Goal: Information Seeking & Learning: Learn about a topic

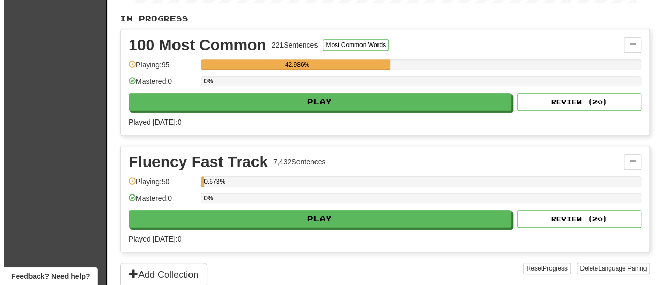
scroll to position [230, 0]
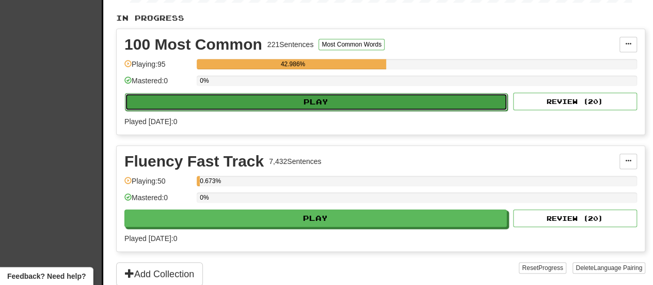
click at [268, 93] on button "Play" at bounding box center [316, 102] width 383 height 18
select select "**"
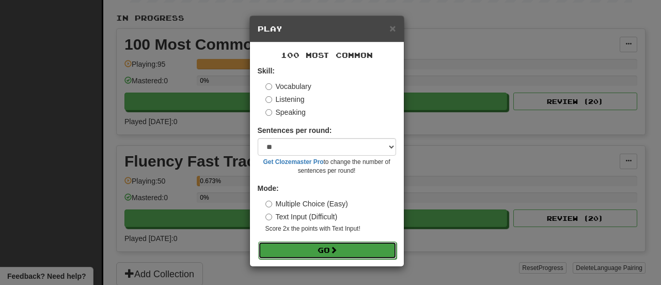
click at [319, 247] on button "Go" at bounding box center [327, 250] width 138 height 18
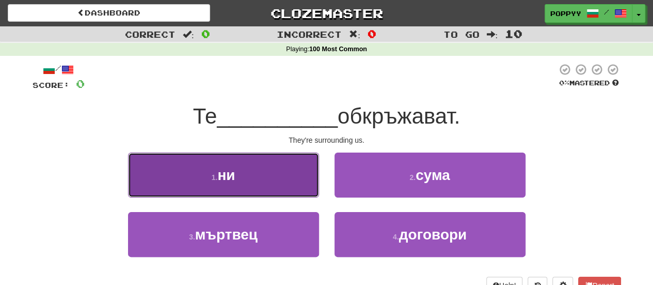
click at [248, 192] on button "1 . ни" at bounding box center [223, 174] width 191 height 45
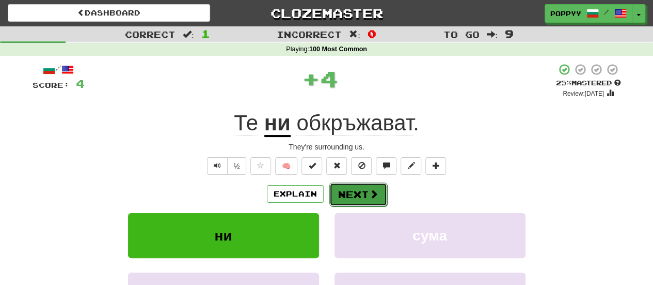
click at [365, 194] on button "Next" at bounding box center [358, 194] width 58 height 24
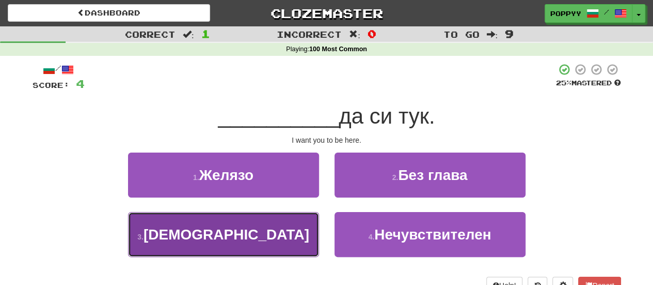
click at [260, 234] on button "3 . Искам" at bounding box center [223, 234] width 191 height 45
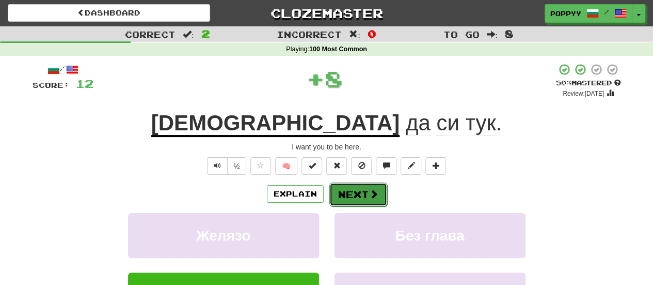
click at [367, 191] on button "Next" at bounding box center [358, 194] width 58 height 24
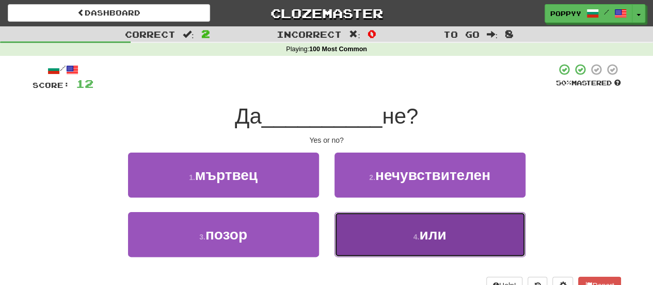
click at [366, 225] on button "4 . или" at bounding box center [430, 234] width 191 height 45
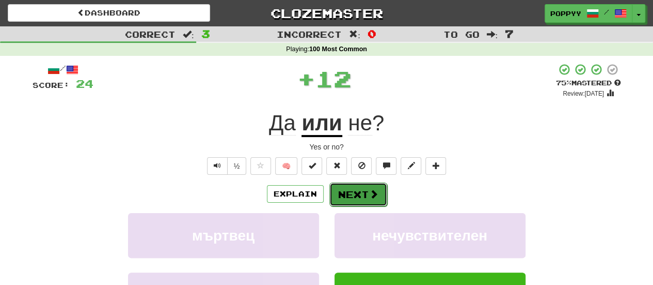
click at [350, 188] on button "Next" at bounding box center [358, 194] width 58 height 24
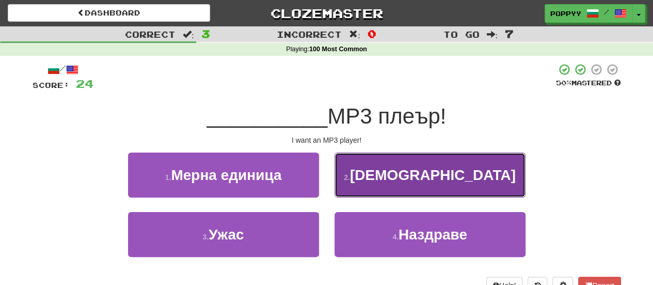
click at [404, 158] on button "2 . Искам" at bounding box center [430, 174] width 191 height 45
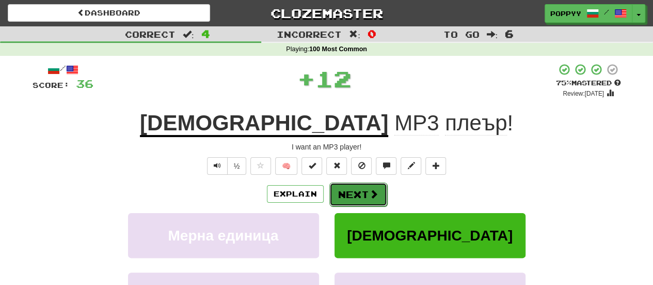
click at [347, 194] on button "Next" at bounding box center [358, 194] width 58 height 24
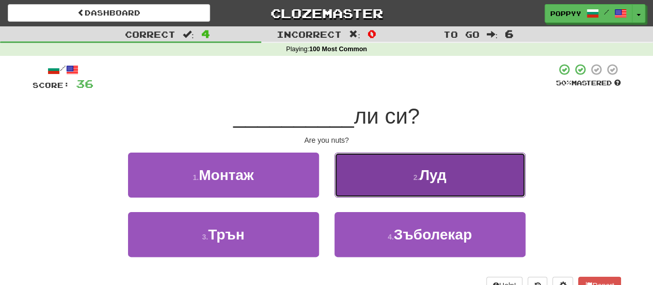
click at [400, 168] on button "2 . Луд" at bounding box center [430, 174] width 191 height 45
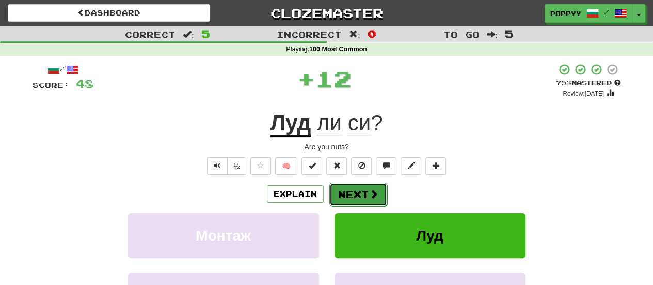
click at [346, 192] on button "Next" at bounding box center [358, 194] width 58 height 24
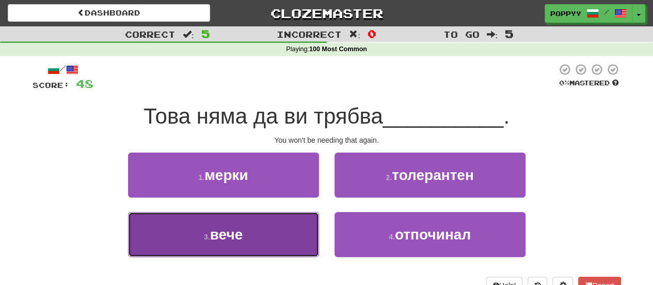
click at [264, 223] on button "3 . вече" at bounding box center [223, 234] width 191 height 45
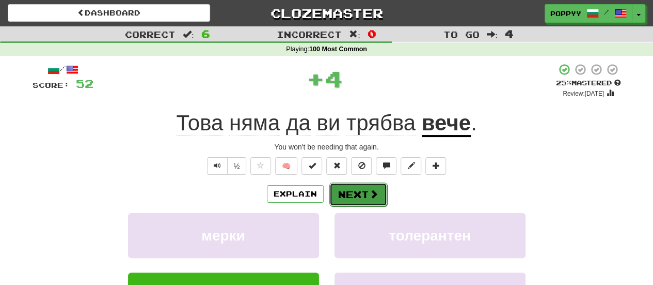
click at [364, 190] on button "Next" at bounding box center [358, 194] width 58 height 24
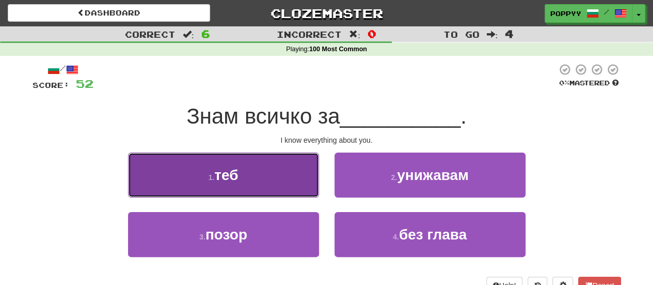
click at [272, 178] on button "1 . теб" at bounding box center [223, 174] width 191 height 45
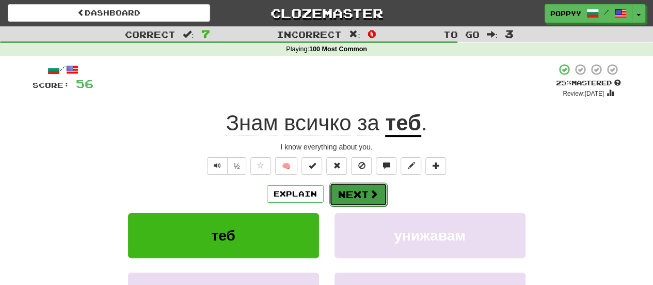
click at [372, 189] on span at bounding box center [373, 193] width 9 height 9
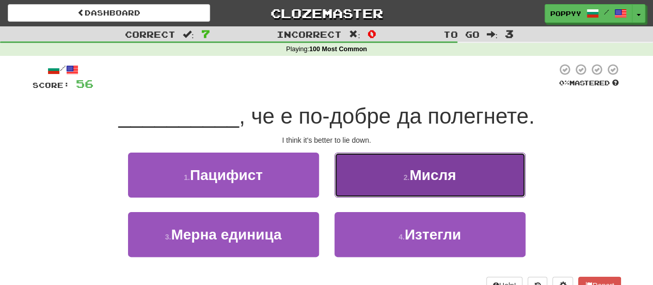
click at [388, 168] on button "2 . Мисля" at bounding box center [430, 174] width 191 height 45
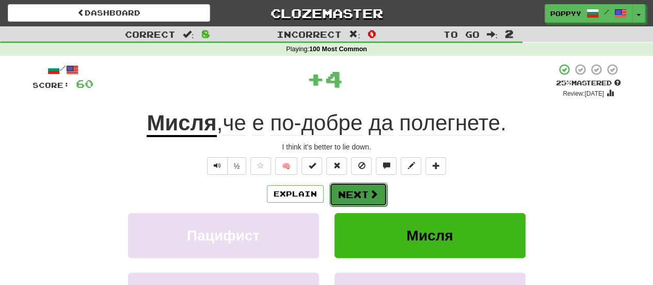
click at [344, 203] on button "Next" at bounding box center [358, 194] width 58 height 24
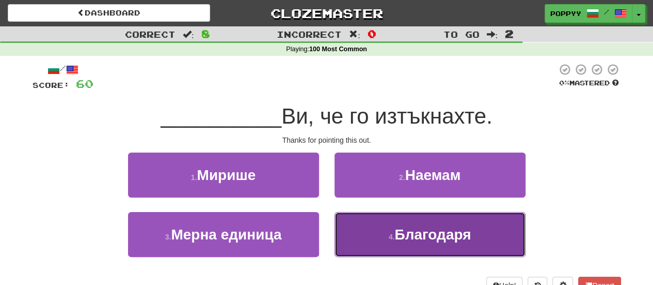
click at [398, 238] on span "Благодаря" at bounding box center [433, 234] width 76 height 16
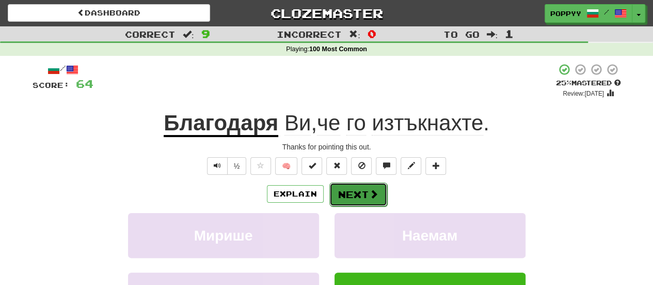
click at [373, 193] on span at bounding box center [373, 193] width 9 height 9
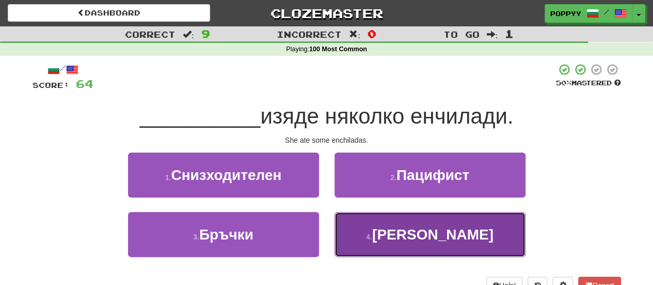
click at [391, 229] on button "4 . Тя" at bounding box center [430, 234] width 191 height 45
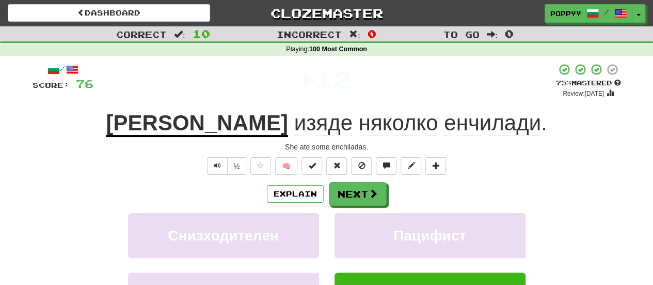
click at [365, 207] on div "Explain Next Снизходителен Пацифист Бръчки Тя Learn more: Снизходителен Пацифис…" at bounding box center [327, 265] width 589 height 166
click at [371, 197] on span at bounding box center [373, 193] width 9 height 9
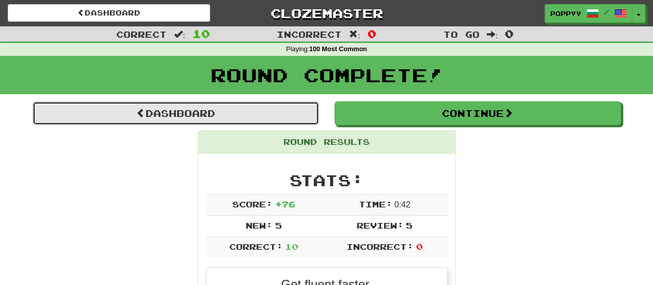
click at [208, 119] on link "Dashboard" at bounding box center [176, 113] width 287 height 24
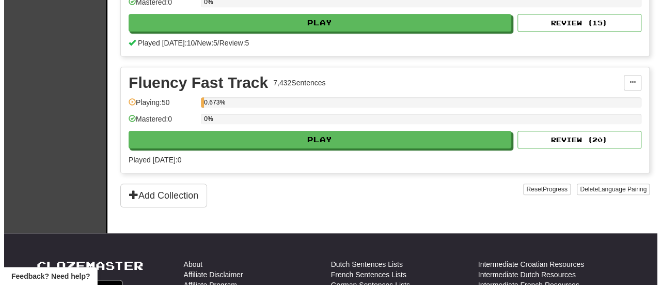
scroll to position [313, 0]
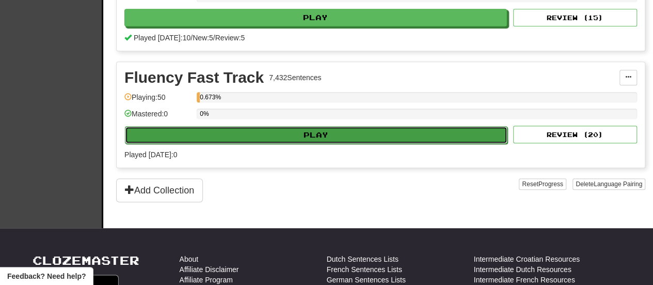
click at [310, 126] on button "Play" at bounding box center [316, 135] width 383 height 18
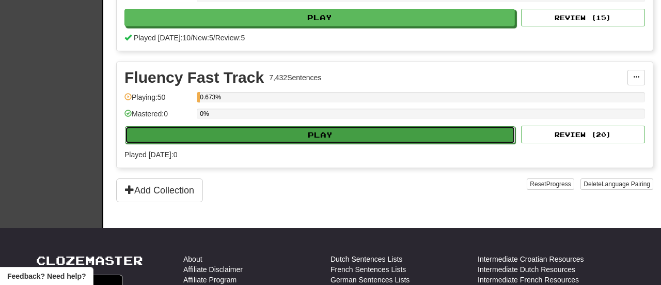
select select "**"
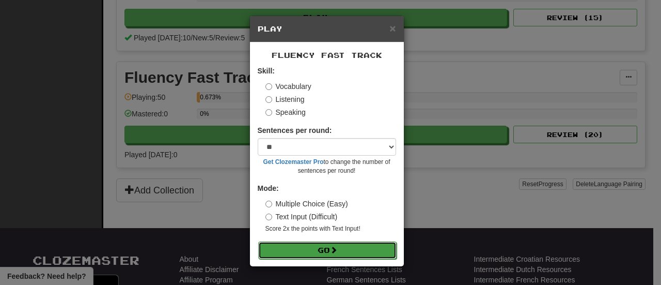
click at [328, 248] on button "Go" at bounding box center [327, 250] width 138 height 18
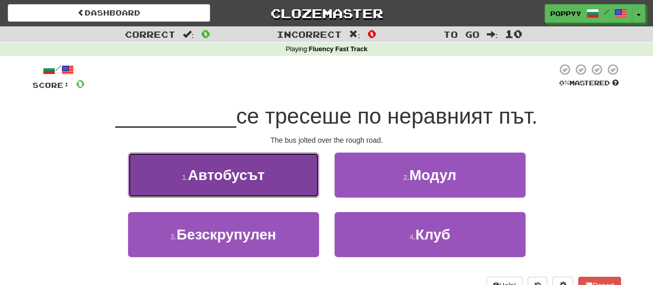
click at [232, 177] on span "Автобусът" at bounding box center [226, 175] width 77 height 16
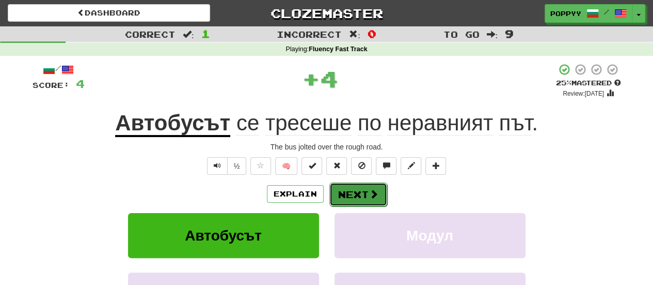
click at [374, 194] on span at bounding box center [373, 193] width 9 height 9
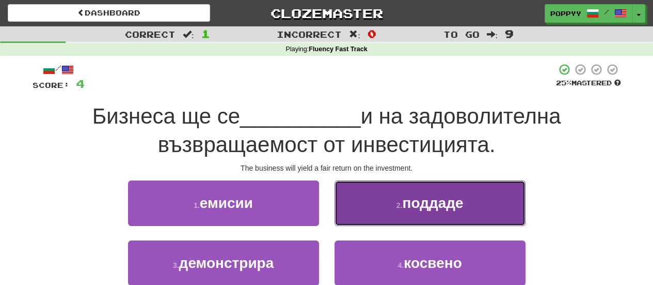
click at [387, 196] on button "2 . поддаде" at bounding box center [430, 202] width 191 height 45
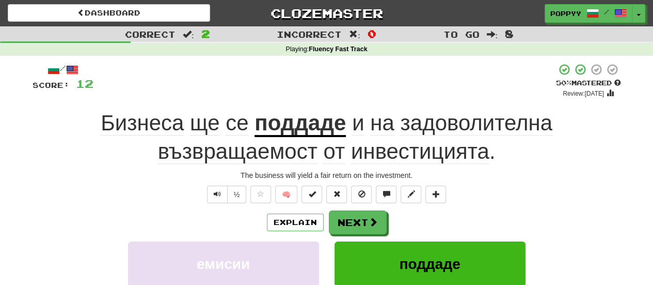
click at [318, 120] on u "поддаде" at bounding box center [300, 124] width 91 height 26
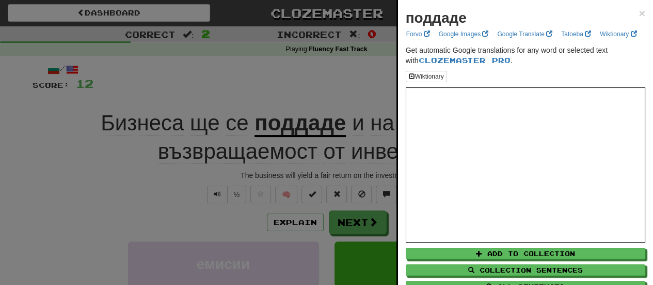
click at [322, 99] on div at bounding box center [326, 142] width 653 height 285
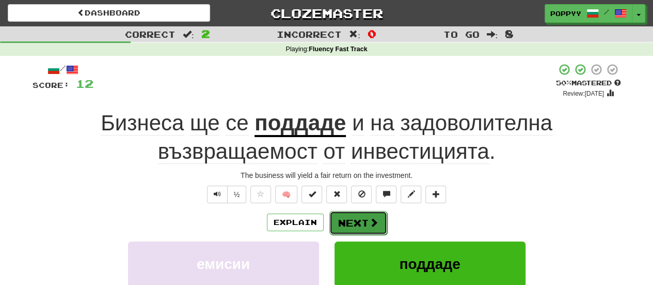
click at [354, 225] on button "Next" at bounding box center [358, 223] width 58 height 24
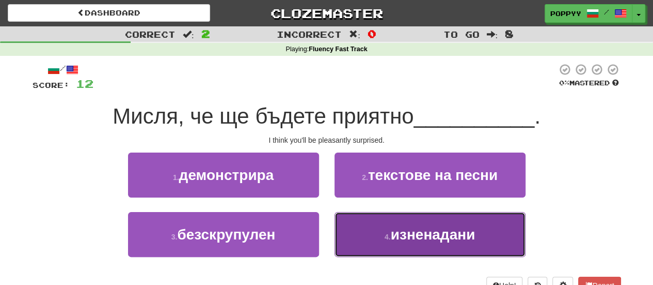
click at [434, 231] on span "изненадани" at bounding box center [433, 234] width 85 height 16
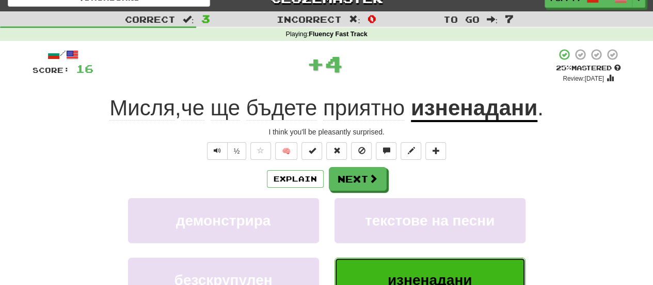
scroll to position [15, 0]
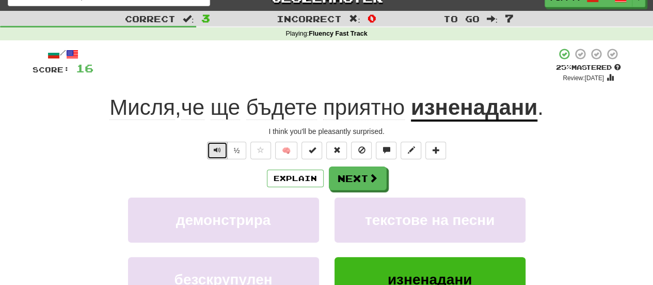
click at [217, 152] on span "Text-to-speech controls" at bounding box center [217, 149] width 7 height 7
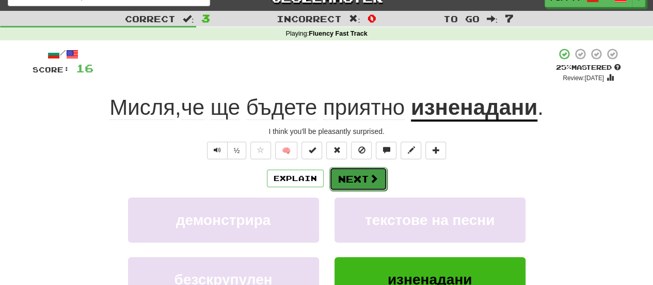
click at [368, 172] on button "Next" at bounding box center [358, 179] width 58 height 24
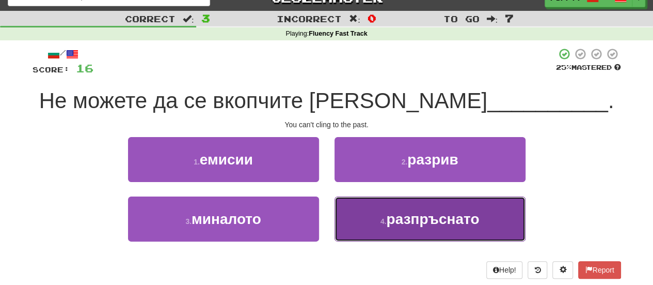
click at [380, 240] on button "4 . разпръснато" at bounding box center [430, 218] width 191 height 45
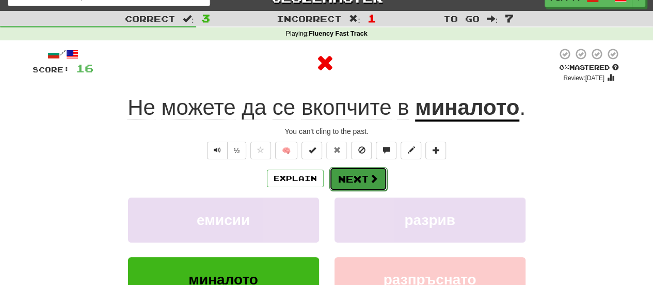
click at [365, 177] on button "Next" at bounding box center [358, 179] width 58 height 24
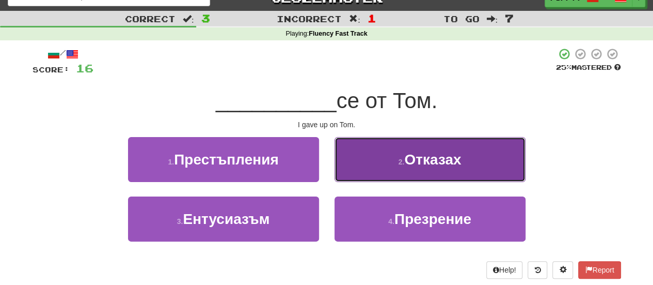
click at [393, 162] on button "2 . Отказах" at bounding box center [430, 159] width 191 height 45
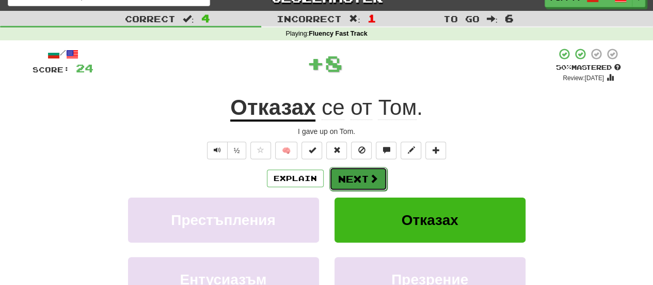
click at [364, 173] on button "Next" at bounding box center [358, 179] width 58 height 24
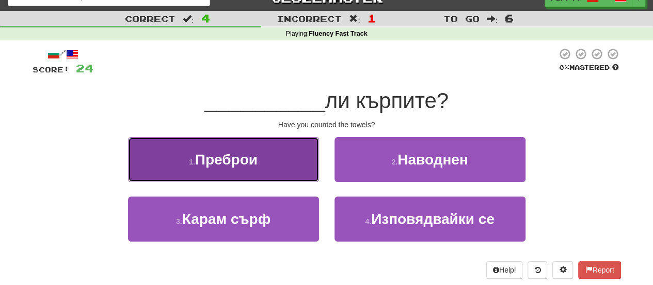
click at [258, 146] on button "1 . Преброи" at bounding box center [223, 159] width 191 height 45
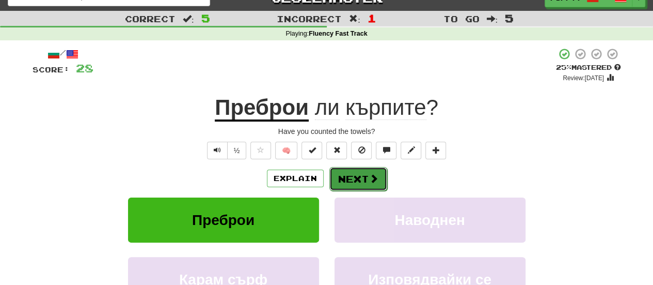
click at [362, 179] on button "Next" at bounding box center [358, 179] width 58 height 24
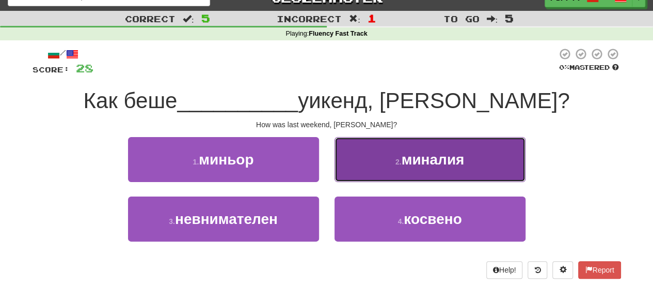
click at [441, 147] on button "2 . миналия" at bounding box center [430, 159] width 191 height 45
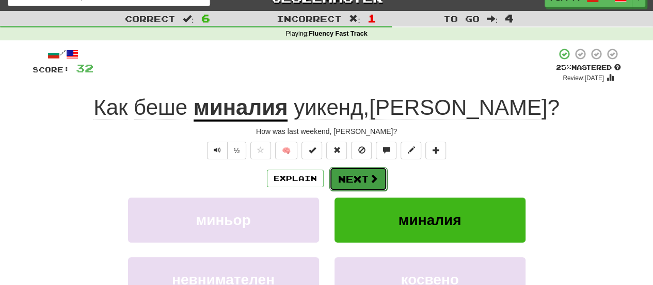
click at [357, 178] on button "Next" at bounding box center [358, 179] width 58 height 24
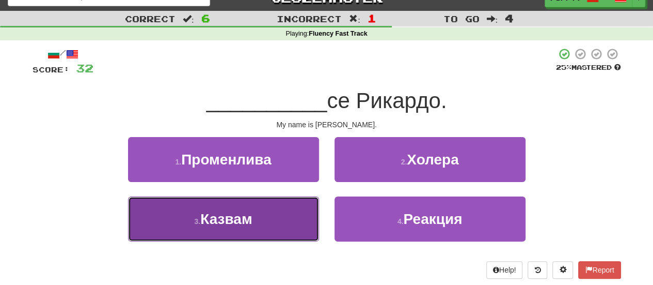
click at [246, 222] on span "Казвам" at bounding box center [226, 219] width 52 height 16
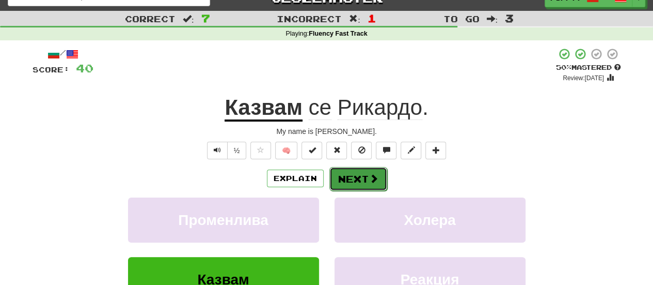
click at [364, 177] on button "Next" at bounding box center [358, 179] width 58 height 24
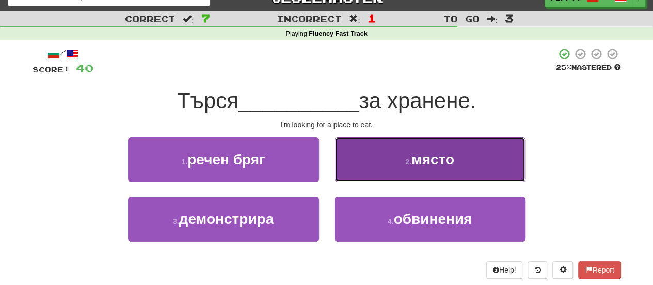
click at [397, 149] on button "2 . място" at bounding box center [430, 159] width 191 height 45
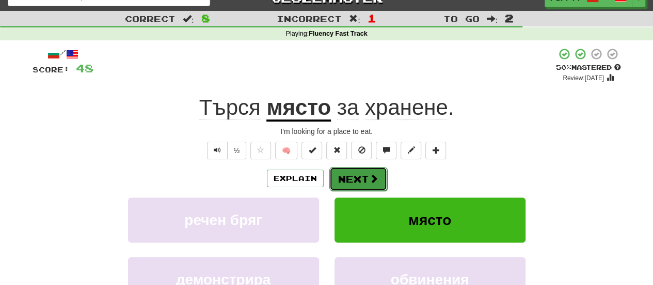
click at [365, 173] on button "Next" at bounding box center [358, 179] width 58 height 24
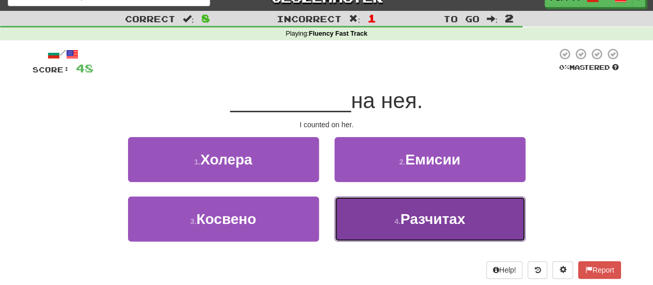
click at [386, 211] on button "4 . Разчитах" at bounding box center [430, 218] width 191 height 45
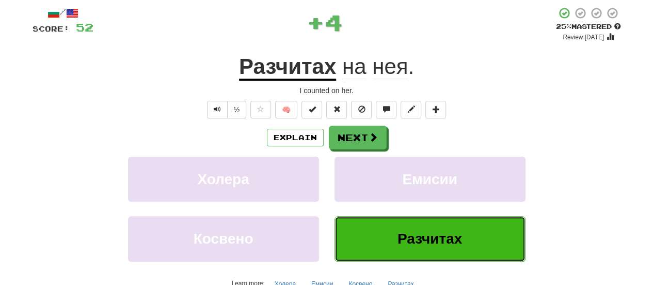
scroll to position [59, 0]
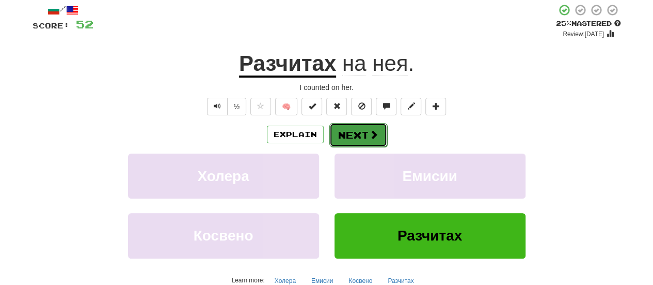
click at [367, 139] on button "Next" at bounding box center [358, 135] width 58 height 24
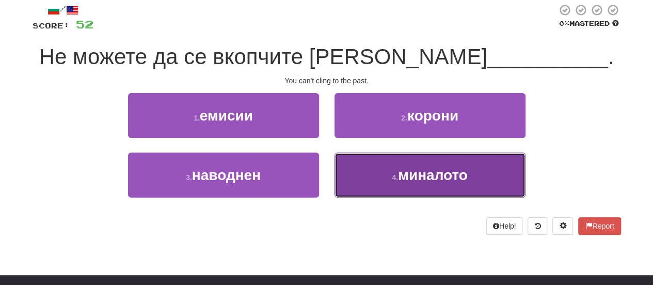
click at [394, 167] on button "4 . миналото" at bounding box center [430, 174] width 191 height 45
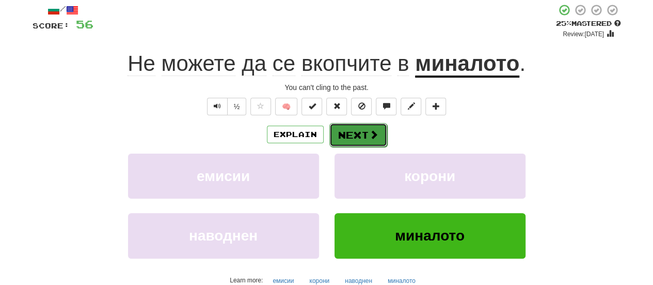
click at [360, 129] on button "Next" at bounding box center [358, 135] width 58 height 24
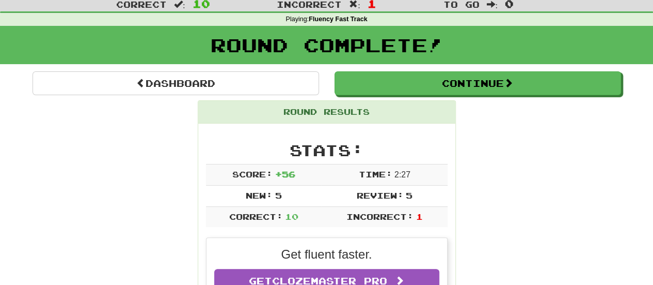
scroll to position [0, 0]
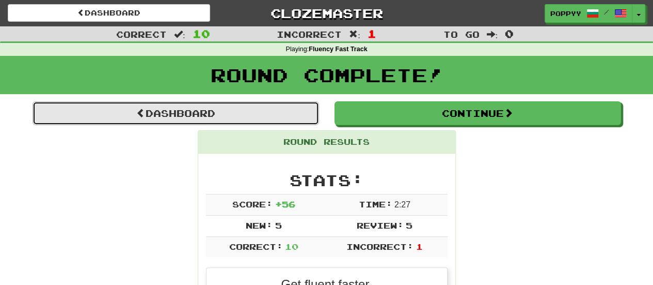
click at [232, 120] on link "Dashboard" at bounding box center [176, 113] width 287 height 24
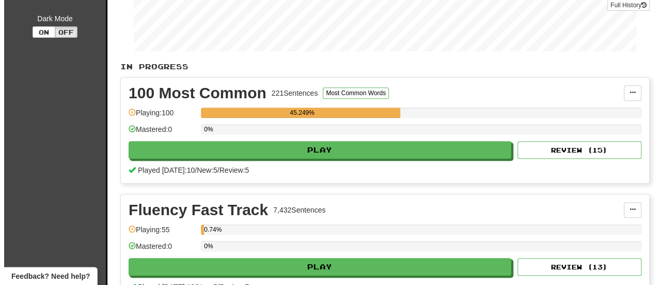
scroll to position [182, 0]
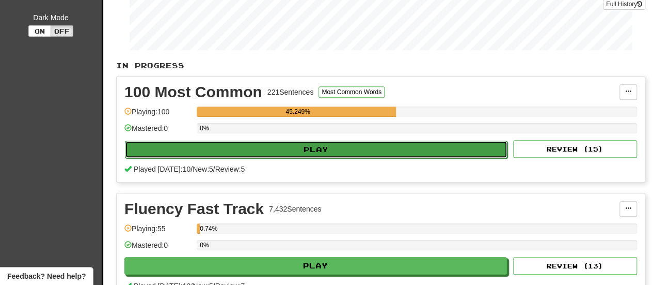
click at [320, 141] on button "Play" at bounding box center [316, 149] width 383 height 18
select select "**"
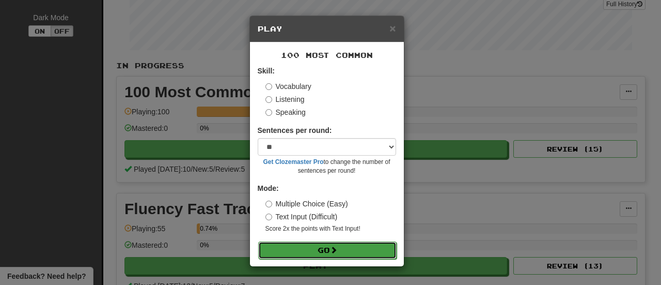
click at [328, 246] on button "Go" at bounding box center [327, 250] width 138 height 18
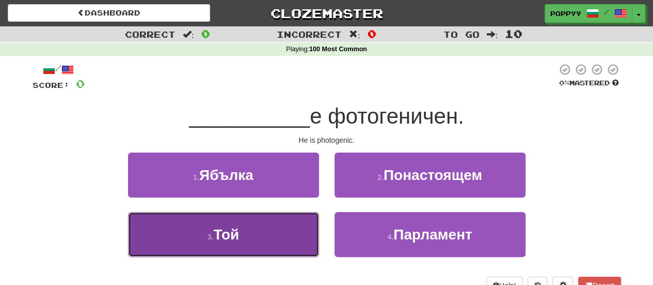
click at [246, 228] on button "3 . Той" at bounding box center [223, 234] width 191 height 45
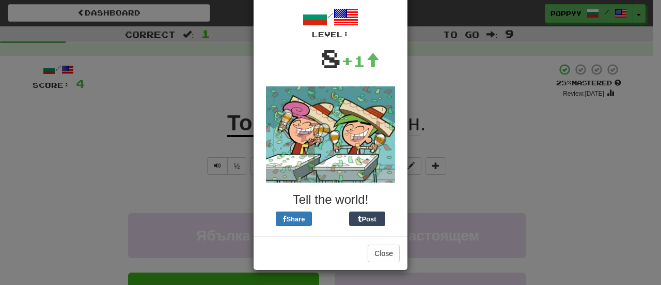
scroll to position [45, 0]
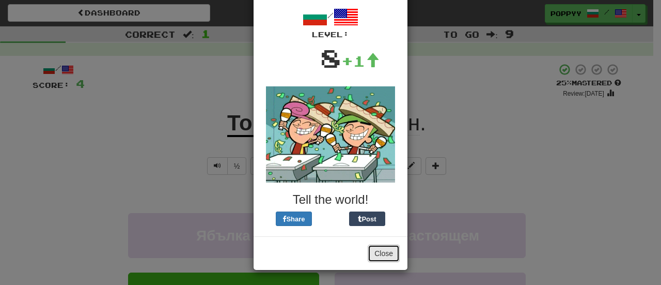
click at [385, 250] on button "Close" at bounding box center [384, 253] width 32 height 18
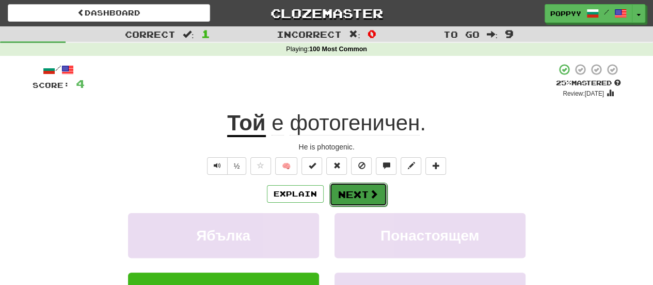
click at [367, 188] on button "Next" at bounding box center [358, 194] width 58 height 24
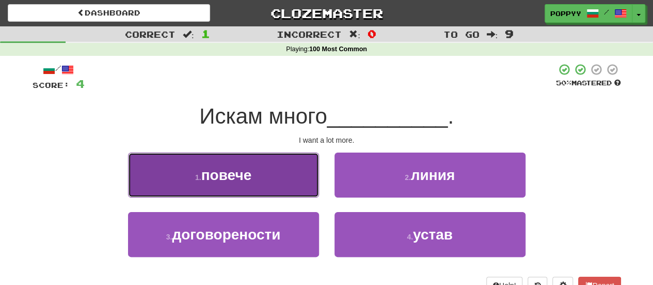
click at [260, 182] on button "1 . повече" at bounding box center [223, 174] width 191 height 45
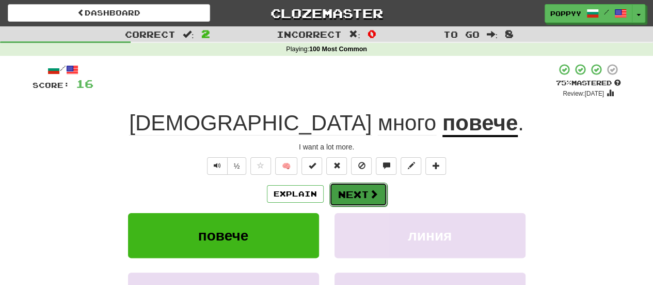
click at [347, 199] on button "Next" at bounding box center [358, 194] width 58 height 24
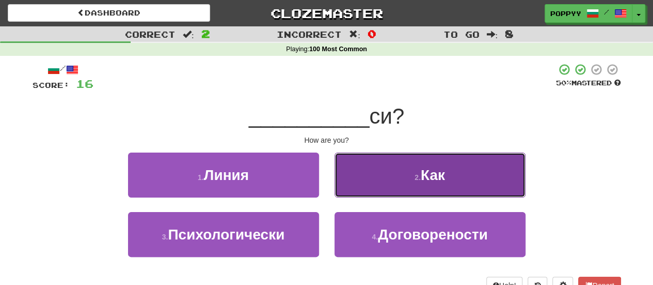
click at [420, 177] on small "2 ." at bounding box center [418, 177] width 6 height 8
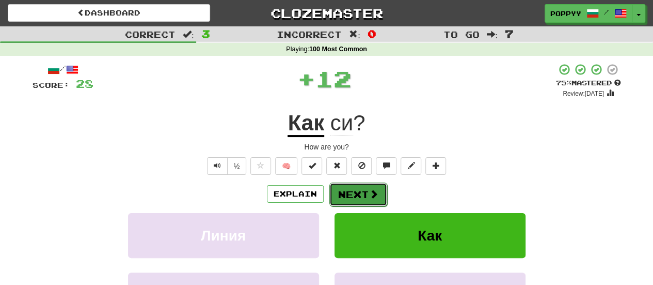
click at [348, 193] on button "Next" at bounding box center [358, 194] width 58 height 24
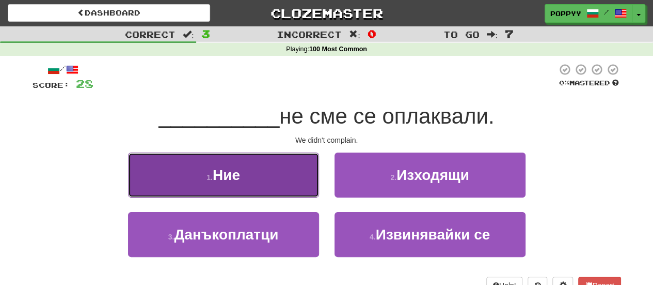
click at [264, 178] on button "1 . Ние" at bounding box center [223, 174] width 191 height 45
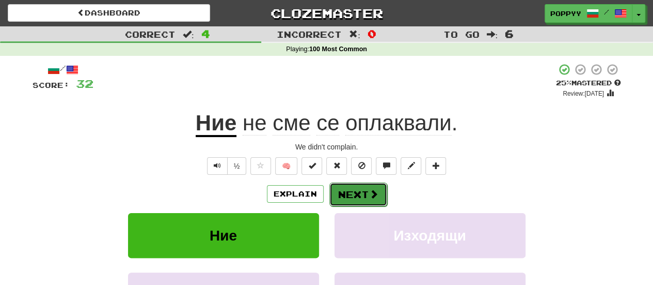
click at [358, 194] on button "Next" at bounding box center [358, 194] width 58 height 24
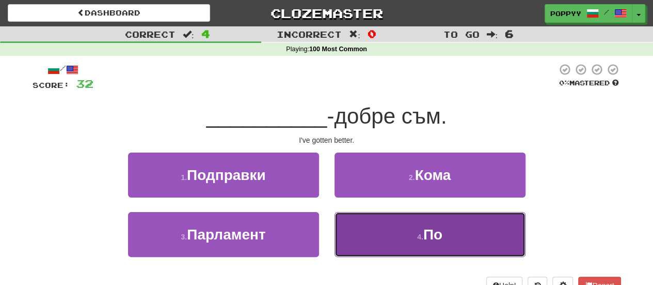
click at [417, 244] on button "4 . По" at bounding box center [430, 234] width 191 height 45
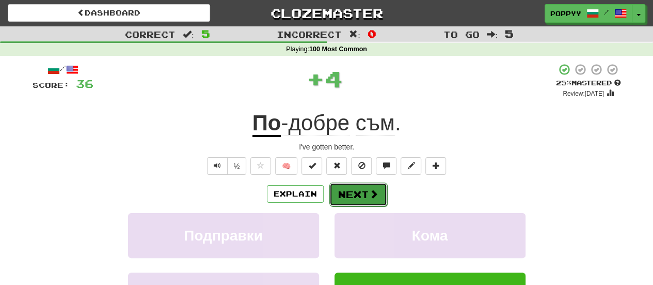
click at [373, 193] on span at bounding box center [373, 193] width 9 height 9
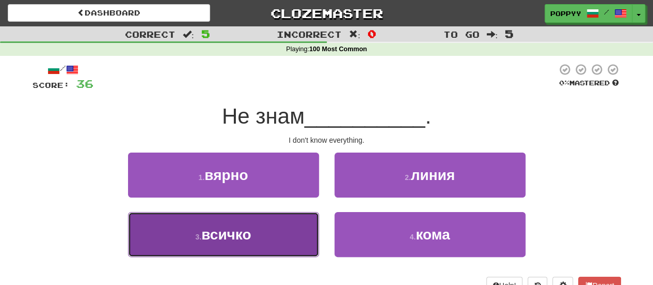
click at [289, 224] on button "3 . всичко" at bounding box center [223, 234] width 191 height 45
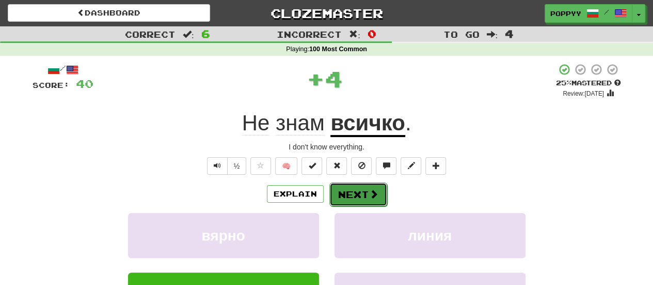
click at [365, 190] on button "Next" at bounding box center [358, 194] width 58 height 24
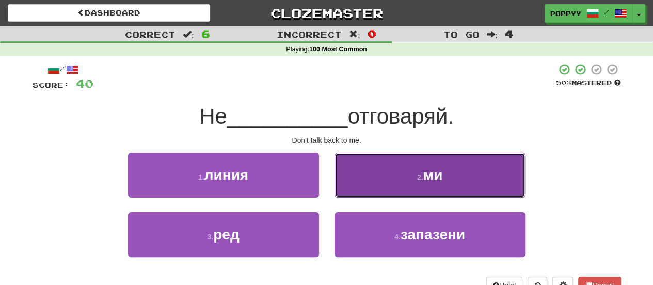
click at [403, 163] on button "2 . ми" at bounding box center [430, 174] width 191 height 45
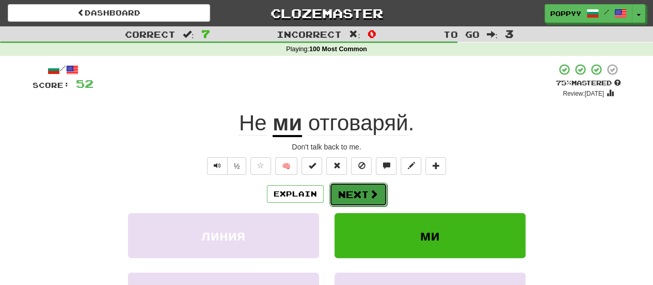
click at [373, 189] on span at bounding box center [373, 193] width 9 height 9
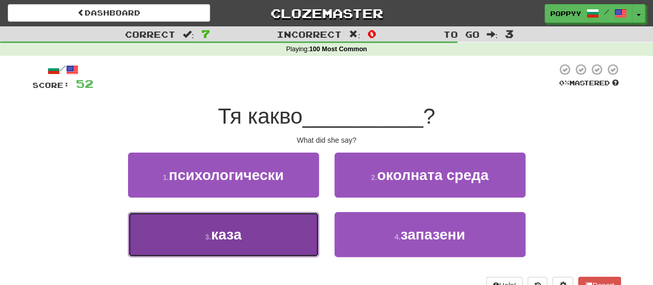
click at [256, 240] on button "3 . каза" at bounding box center [223, 234] width 191 height 45
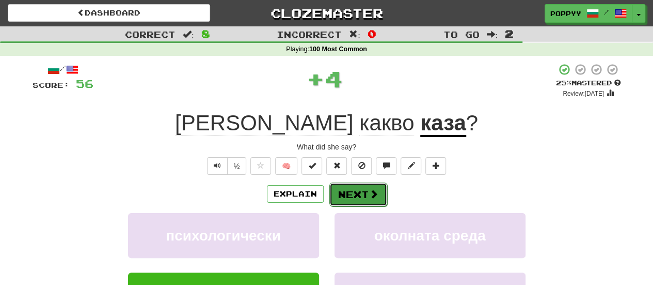
click at [360, 194] on button "Next" at bounding box center [358, 194] width 58 height 24
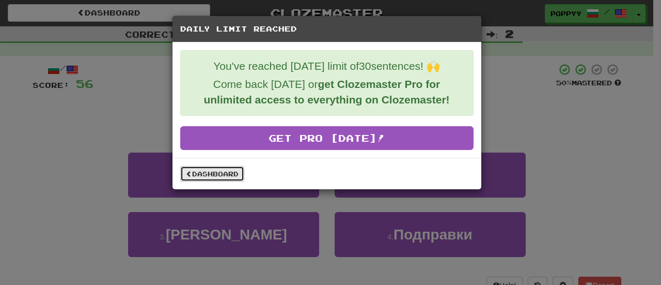
click at [222, 176] on link "Dashboard" at bounding box center [212, 173] width 64 height 15
